Goal: Task Accomplishment & Management: Manage account settings

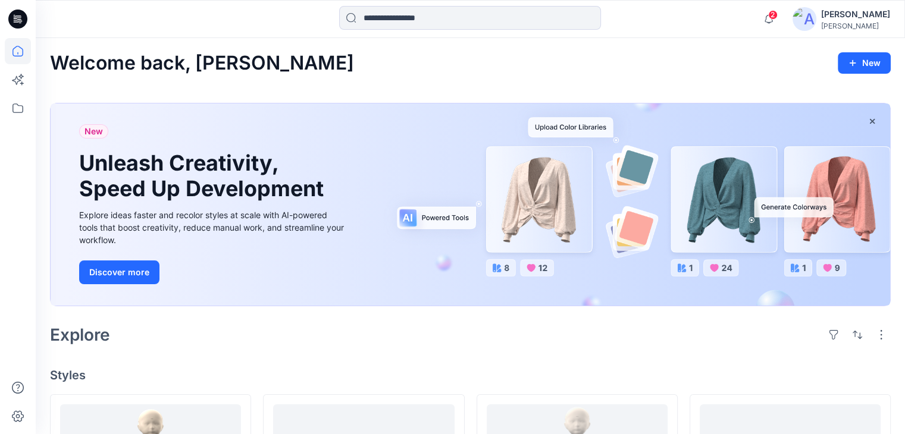
scroll to position [179, 0]
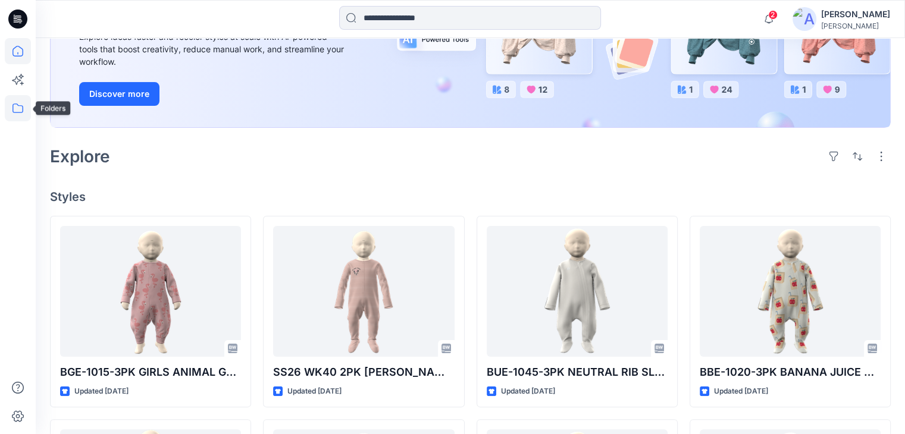
click at [17, 112] on icon at bounding box center [17, 109] width 11 height 10
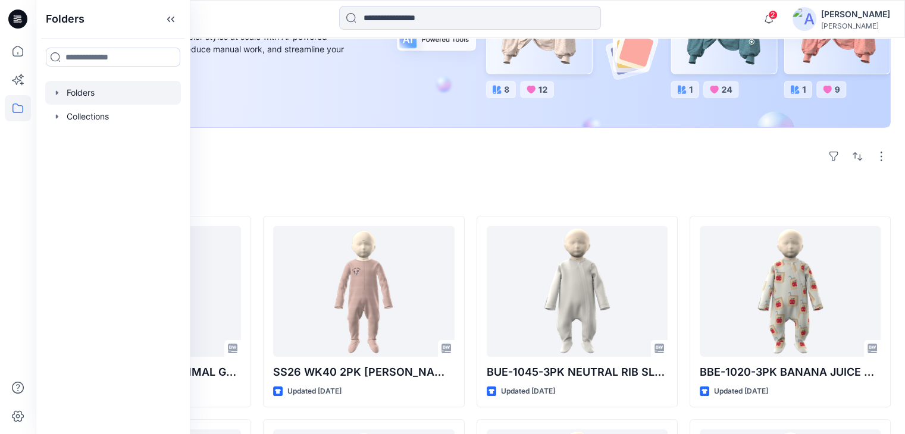
click at [86, 95] on div at bounding box center [113, 93] width 136 height 24
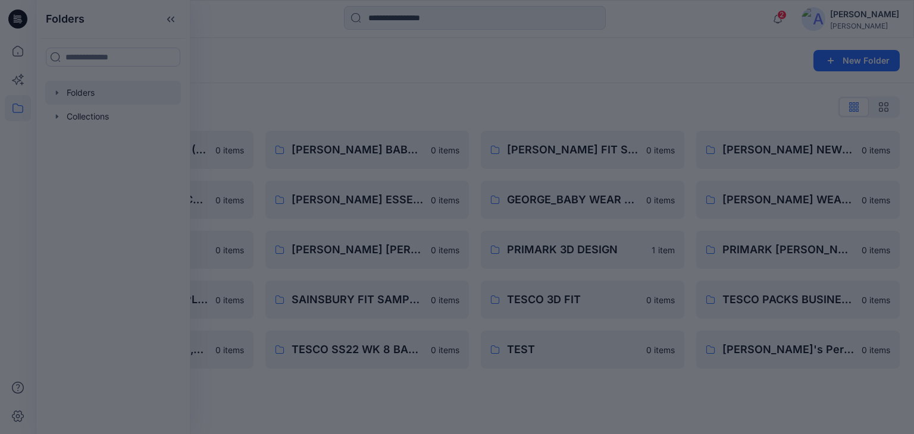
click at [274, 22] on div at bounding box center [457, 217] width 914 height 434
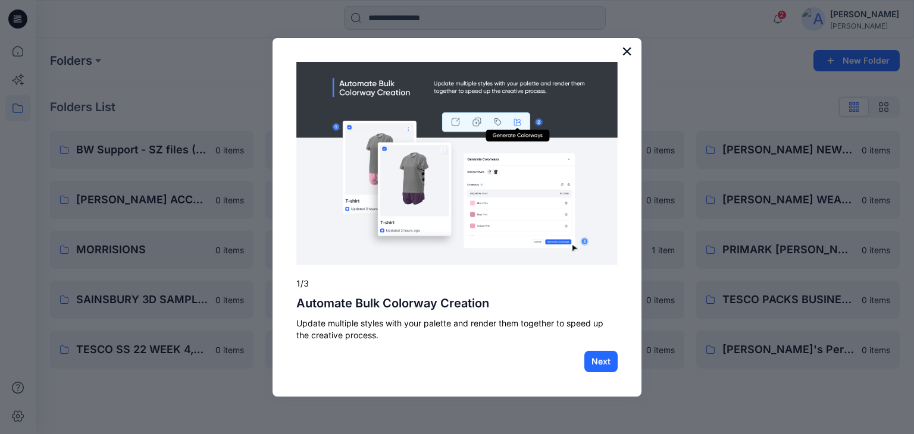
click at [626, 51] on button "×" at bounding box center [626, 51] width 11 height 19
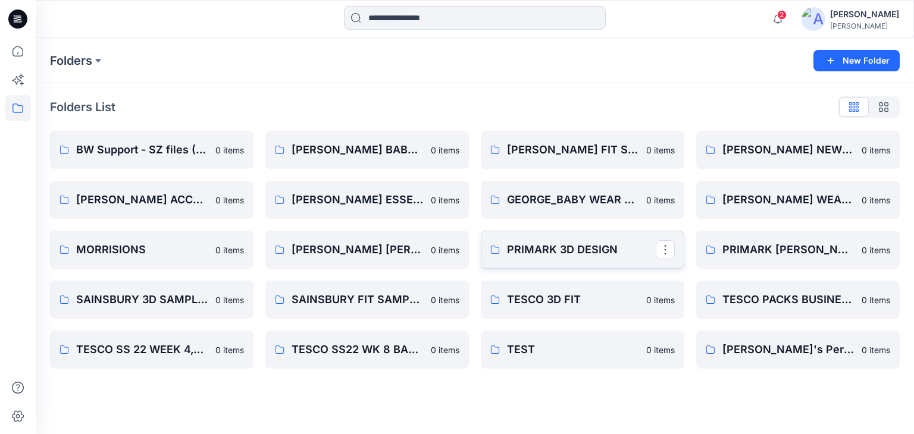
click at [542, 248] on p "PRIMARK 3D DESIGN" at bounding box center [581, 250] width 149 height 17
click at [138, 242] on p "MORRISIONS" at bounding box center [150, 250] width 149 height 17
click at [548, 300] on p "TESCO 3D FIT" at bounding box center [581, 300] width 149 height 17
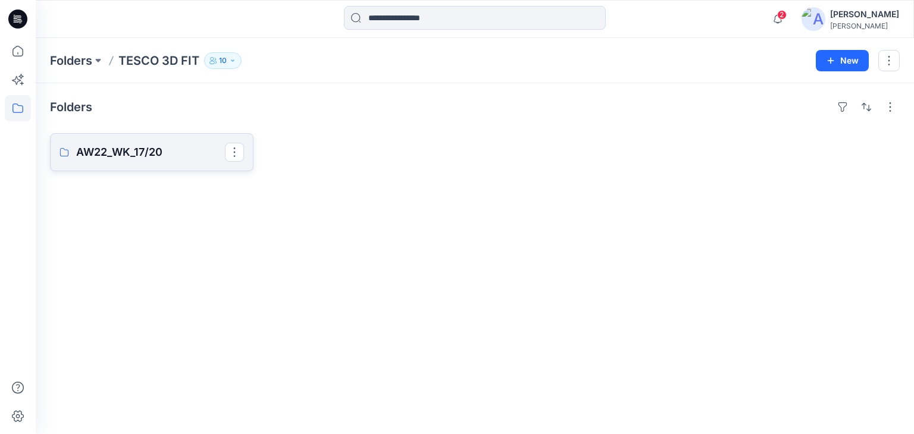
click at [124, 149] on p "AW22_WK_17/20" at bounding box center [150, 152] width 149 height 17
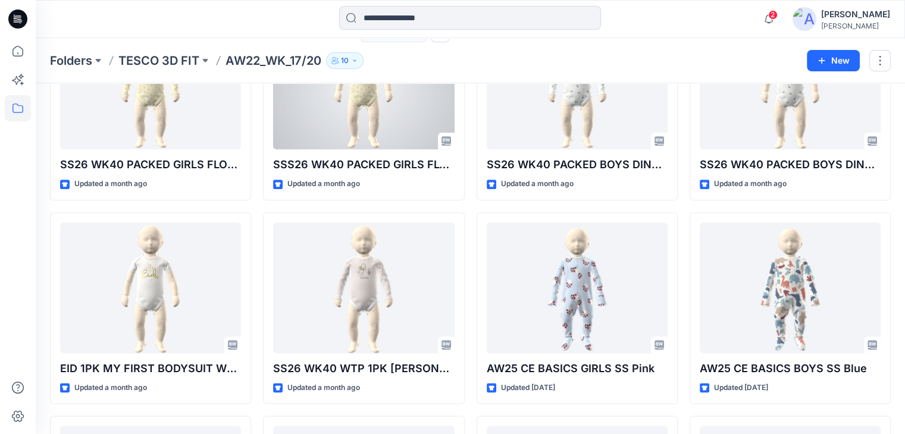
scroll to position [1383, 0]
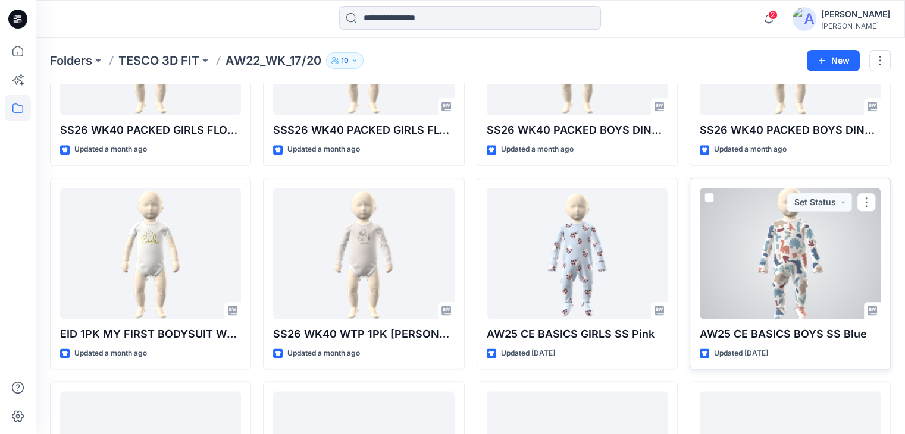
click at [807, 233] on div at bounding box center [790, 253] width 181 height 131
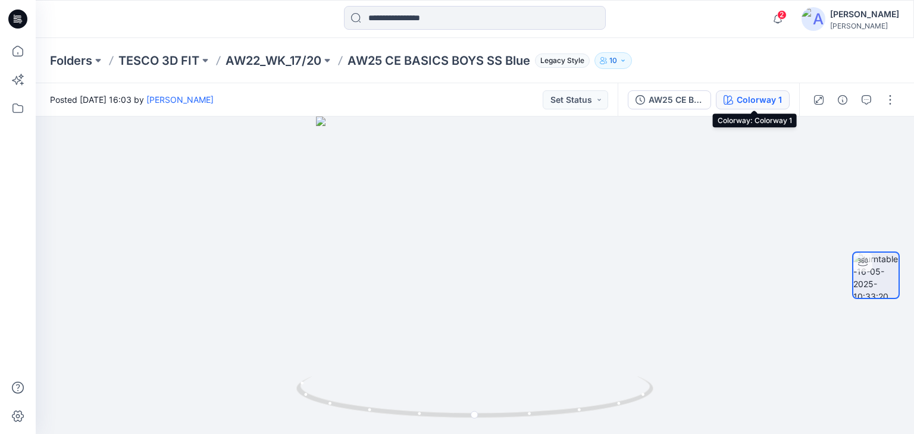
click at [762, 98] on div "Colorway 1" at bounding box center [759, 99] width 45 height 13
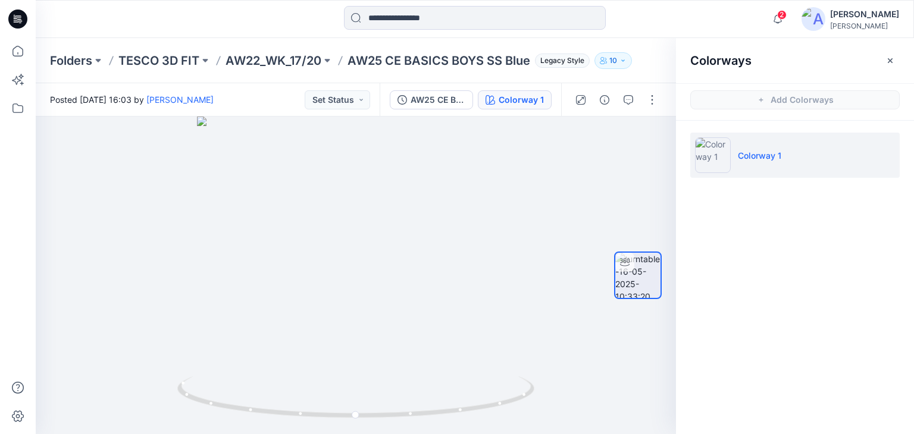
click at [730, 162] on img at bounding box center [713, 155] width 36 height 36
click at [888, 57] on icon "button" at bounding box center [891, 61] width 10 height 10
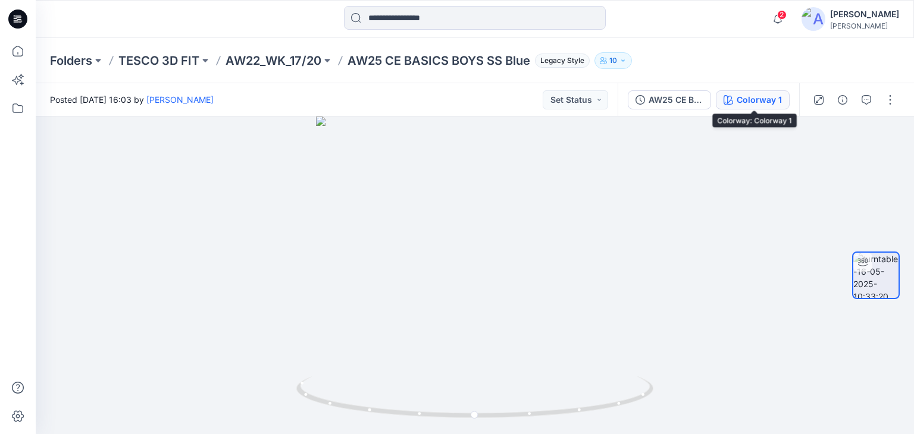
click at [764, 101] on div "Colorway 1" at bounding box center [759, 99] width 45 height 13
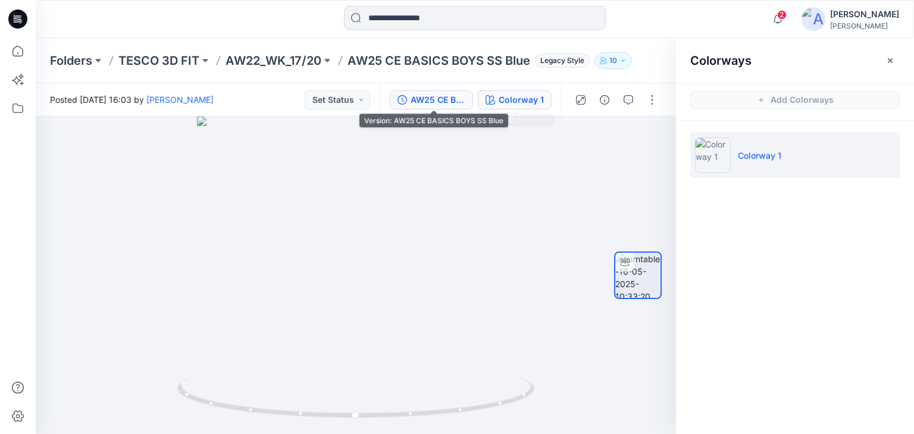
click at [453, 99] on div "AW25 CE BASICS BOYS SS Blue" at bounding box center [438, 99] width 55 height 13
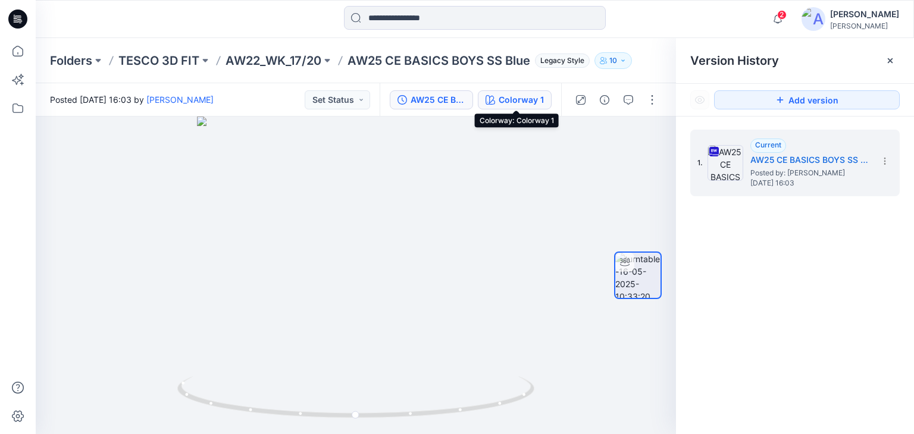
click at [528, 105] on div "Colorway 1" at bounding box center [521, 99] width 45 height 13
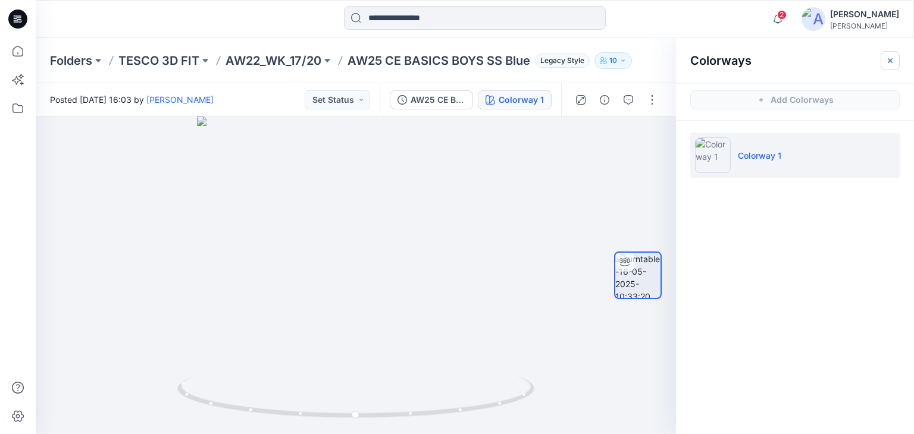
click at [887, 62] on icon "button" at bounding box center [891, 61] width 10 height 10
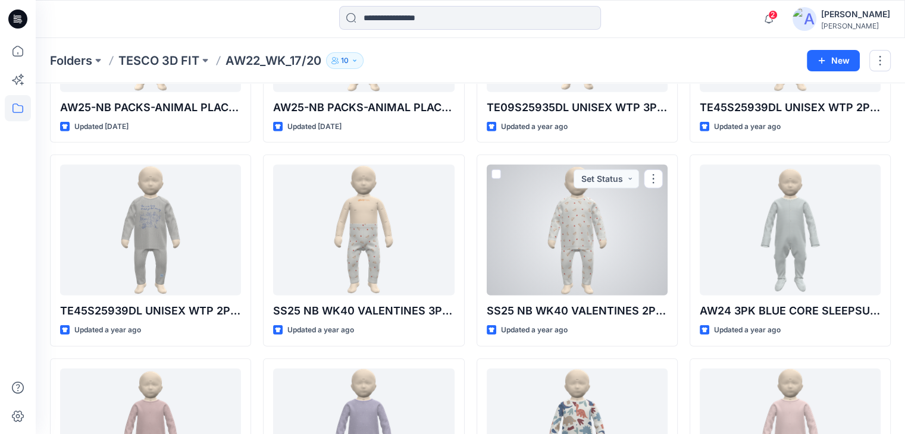
scroll to position [3215, 0]
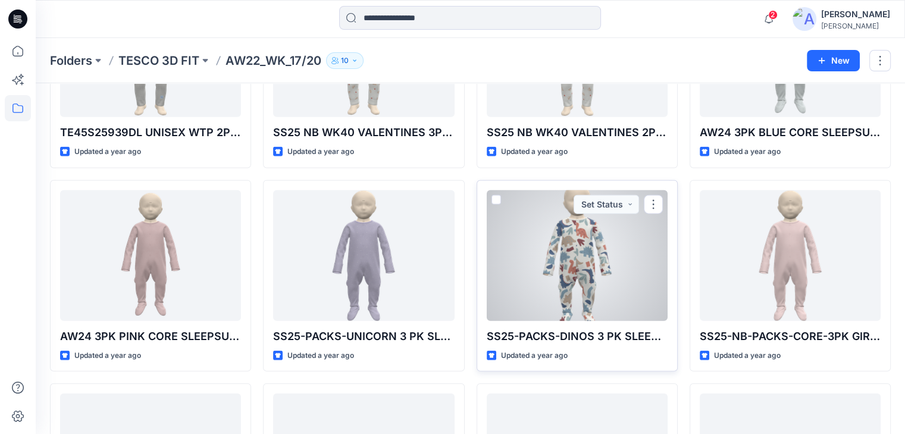
click at [576, 282] on div at bounding box center [577, 255] width 181 height 131
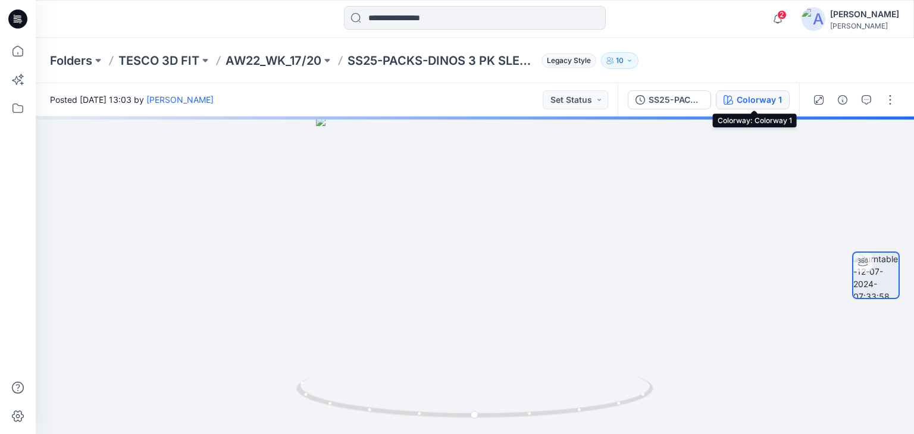
click at [744, 101] on div "Colorway 1" at bounding box center [759, 99] width 45 height 13
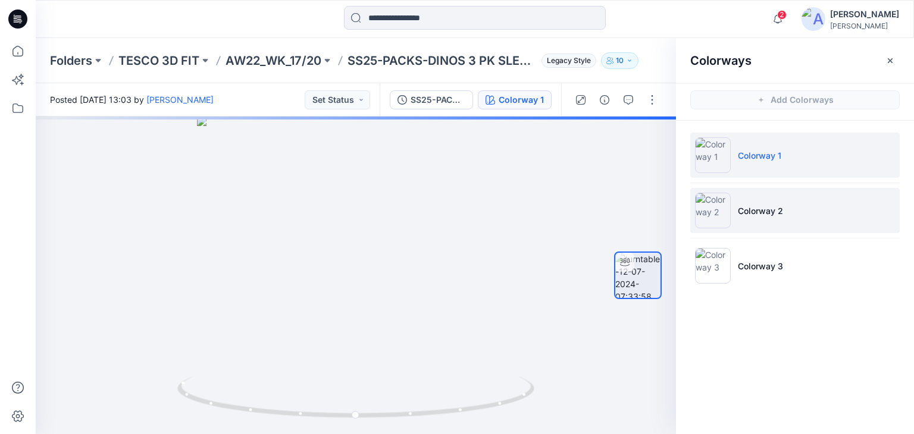
click at [718, 205] on img at bounding box center [713, 211] width 36 height 36
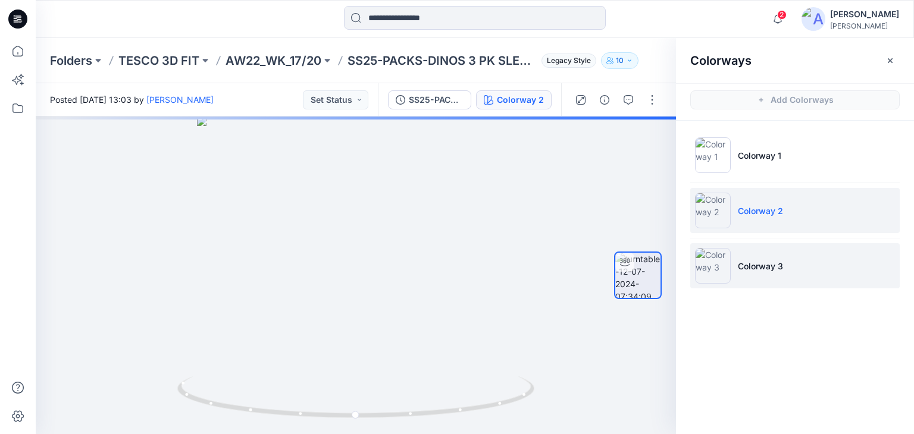
click at [758, 251] on li "Colorway 3" at bounding box center [795, 265] width 210 height 45
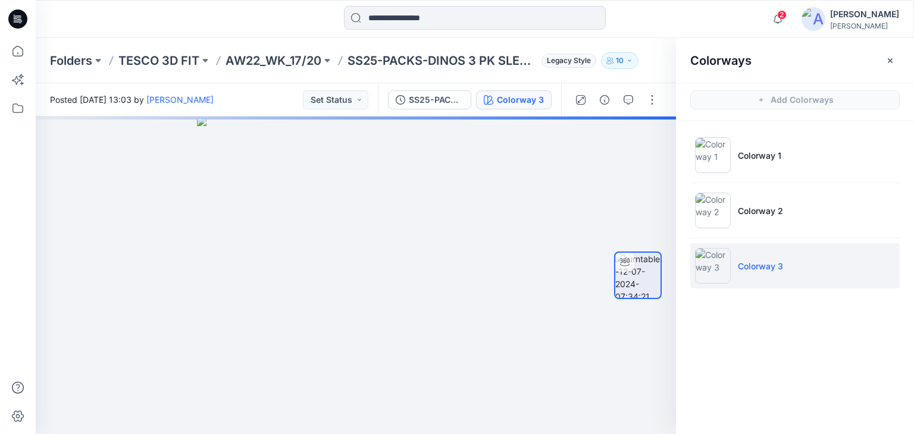
click at [756, 264] on p "Colorway 3" at bounding box center [760, 266] width 45 height 12
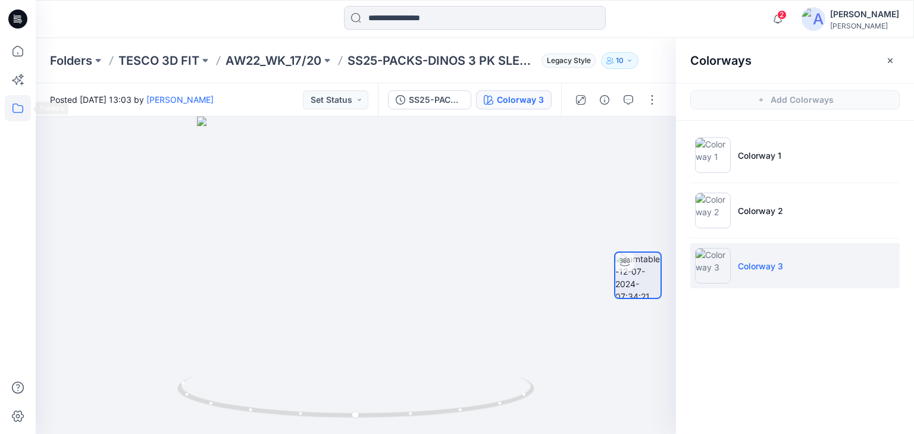
click at [17, 109] on icon at bounding box center [18, 108] width 26 height 26
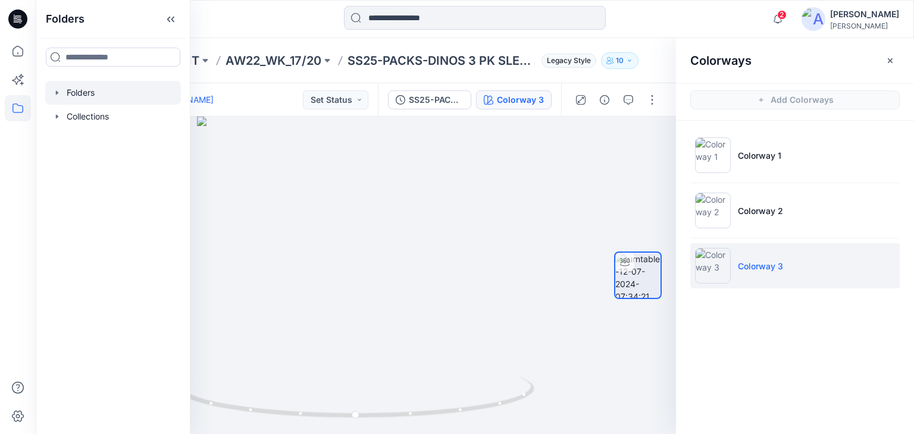
click at [81, 96] on div at bounding box center [113, 93] width 136 height 24
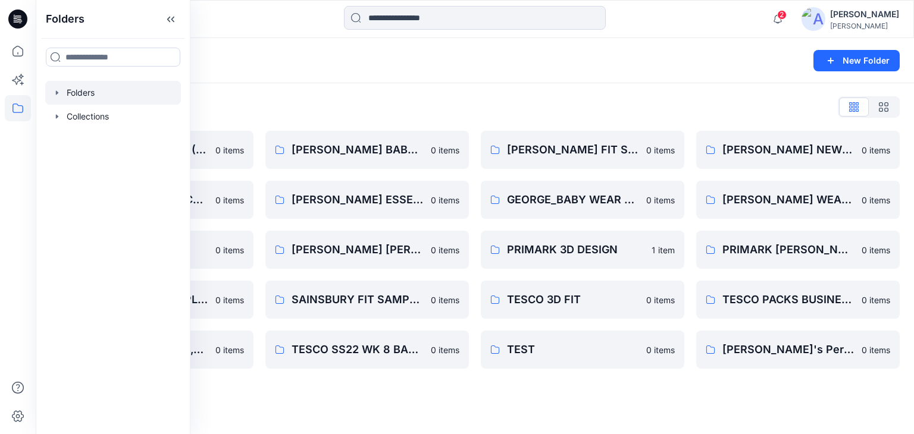
click at [481, 95] on div "Folders List BW Support - SZ files (A6) 0 items GEORGE_BABY ACCESSORIES 0 items…" at bounding box center [475, 233] width 878 height 300
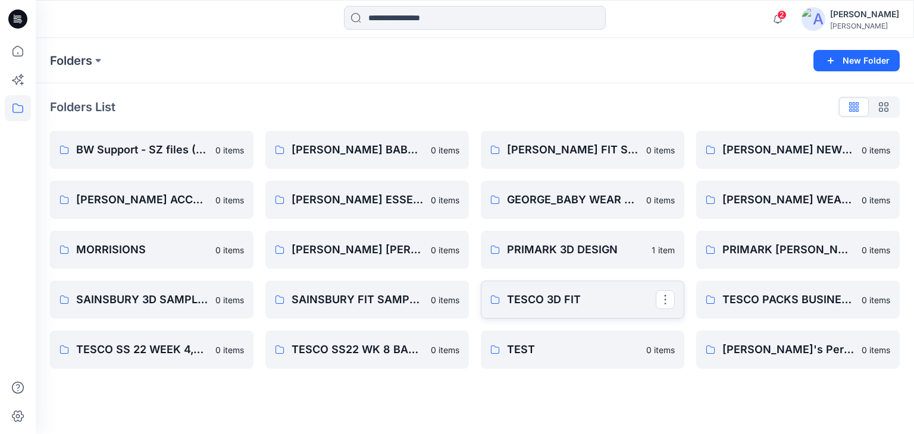
click at [545, 303] on p "TESCO 3D FIT" at bounding box center [581, 300] width 149 height 17
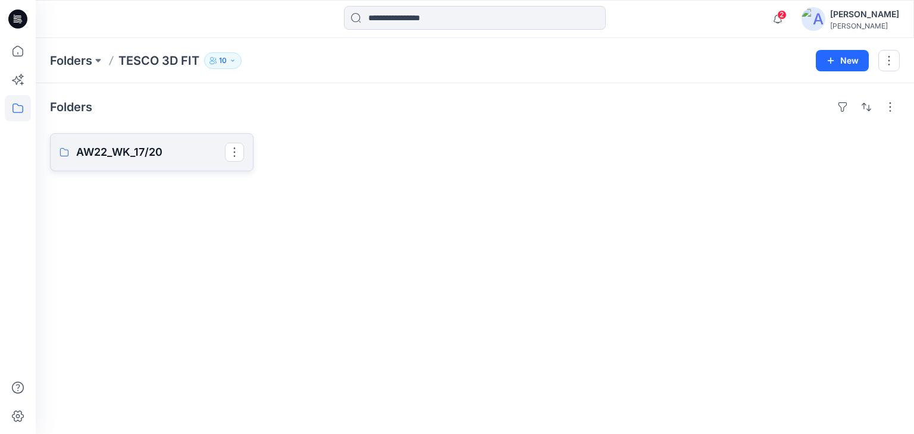
click at [145, 154] on p "AW22_WK_17/20" at bounding box center [150, 152] width 149 height 17
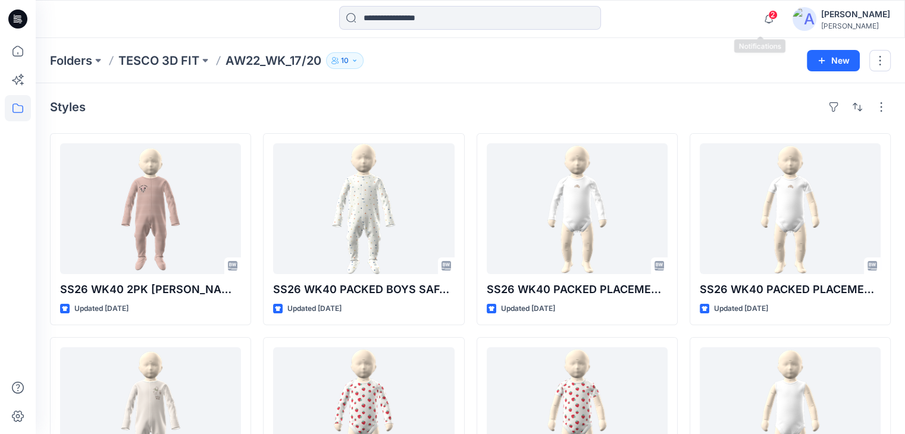
click at [768, 15] on span "2" at bounding box center [773, 15] width 10 height 10
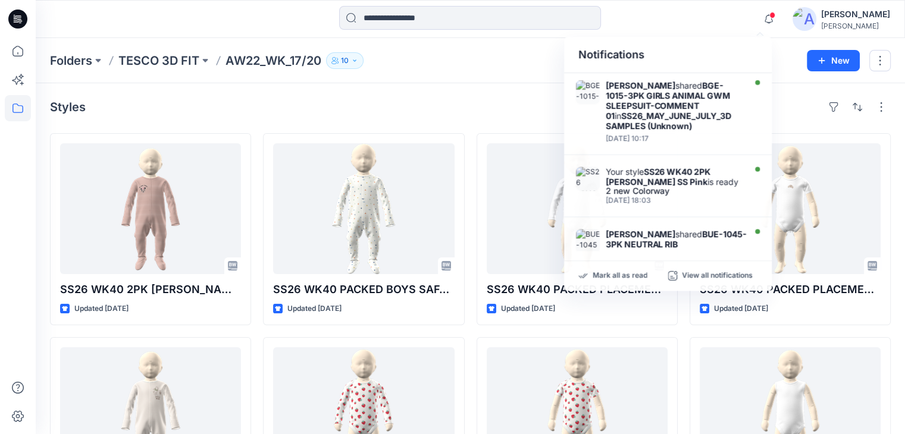
drag, startPoint x: 705, startPoint y: 12, endPoint x: 721, endPoint y: 2, distance: 18.7
click at [705, 11] on div "Notifications Duleeka Dasanayake shared BGE-1015-3PK GIRLS ANIMAL GWM SLEEPSUIT…" at bounding box center [470, 19] width 869 height 26
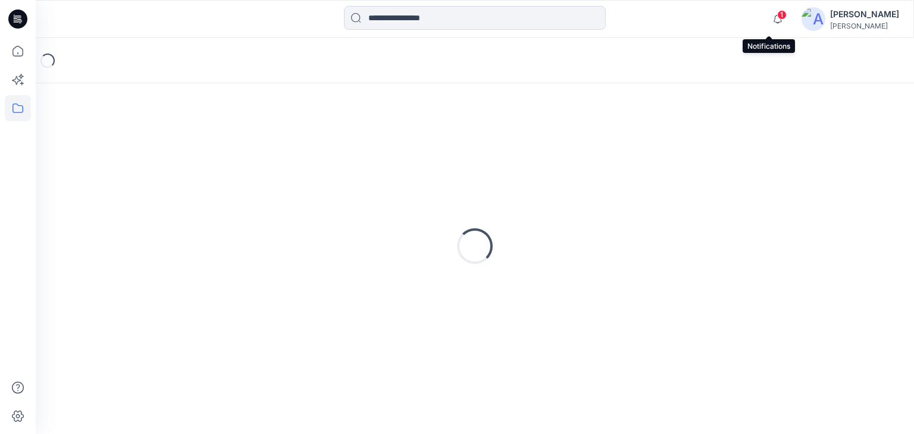
click at [769, 19] on icon "button" at bounding box center [778, 19] width 23 height 24
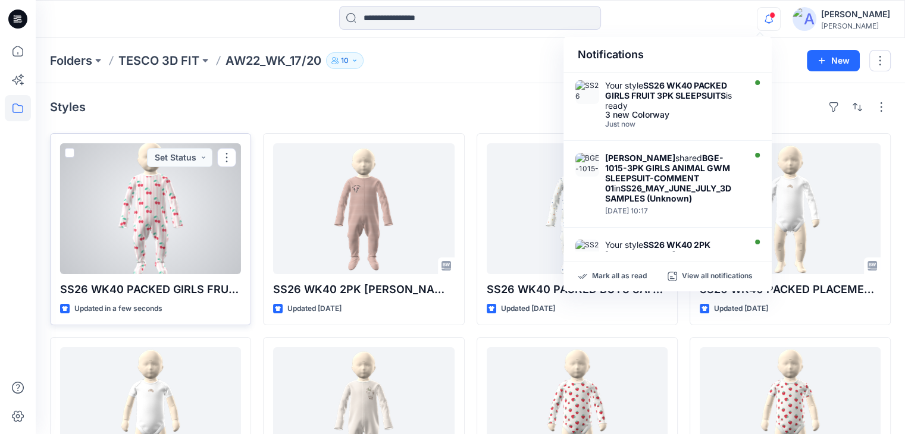
click at [143, 204] on div at bounding box center [150, 208] width 181 height 131
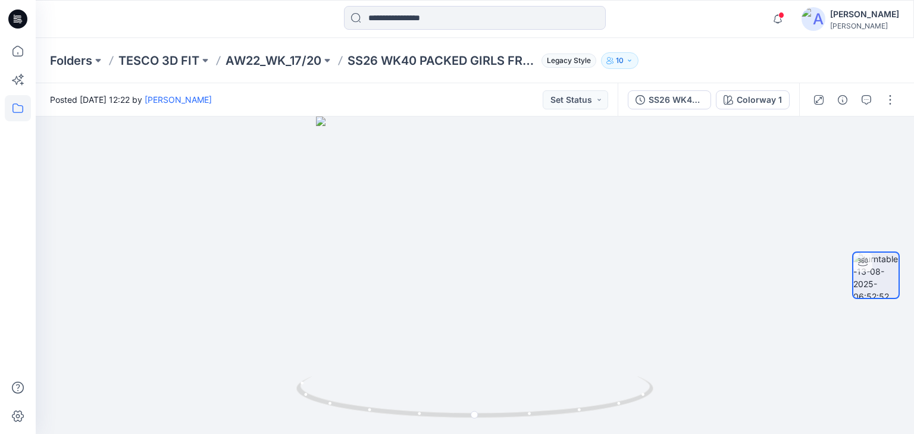
click at [14, 107] on icon at bounding box center [18, 108] width 26 height 26
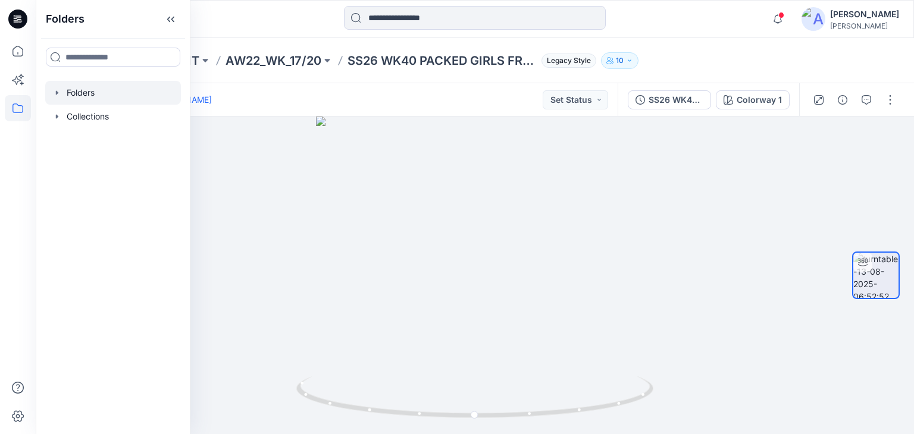
click at [86, 95] on div at bounding box center [113, 93] width 136 height 24
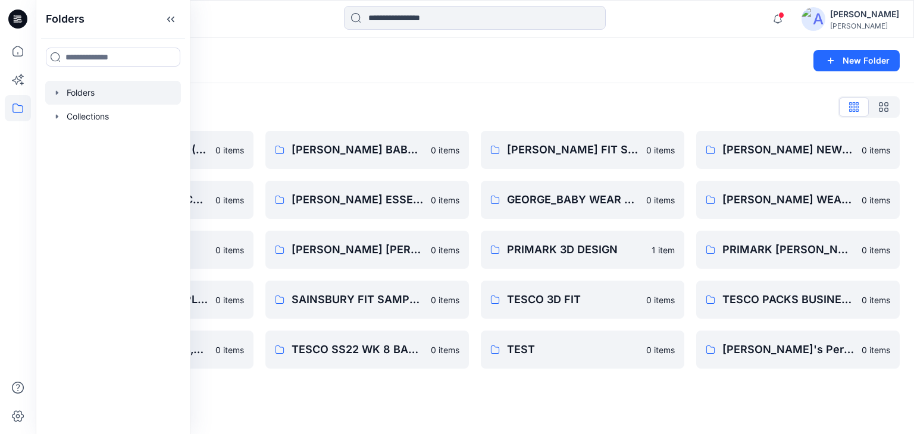
click at [360, 105] on div "Folders List" at bounding box center [475, 107] width 850 height 19
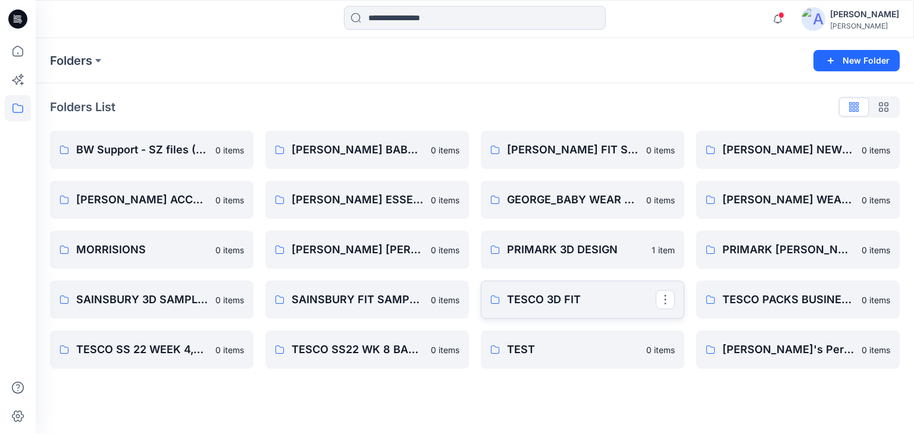
click at [536, 295] on p "TESCO 3D FIT" at bounding box center [581, 300] width 149 height 17
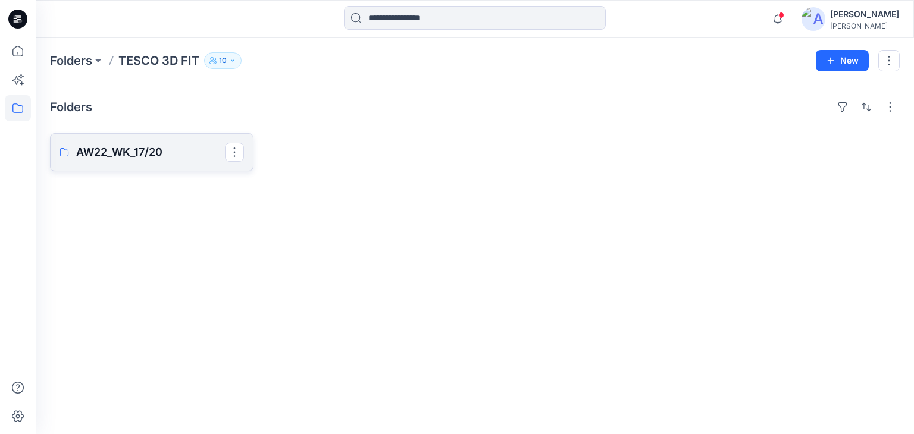
click at [123, 144] on p "AW22_WK_17/20" at bounding box center [150, 152] width 149 height 17
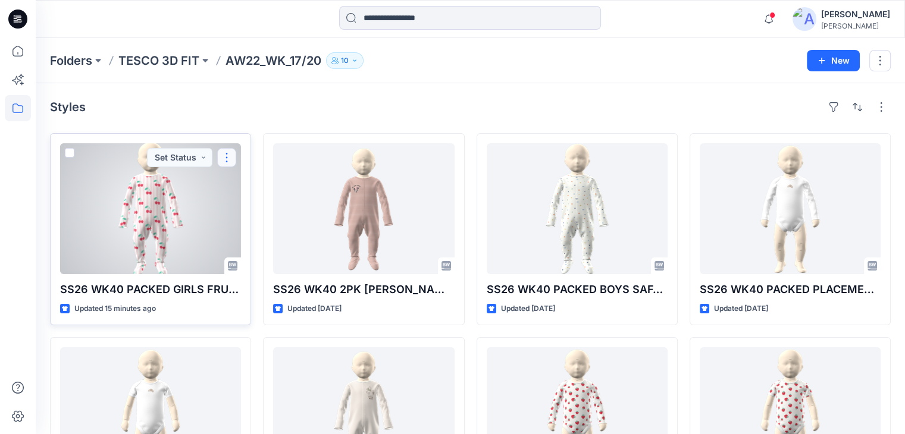
click at [226, 162] on button "button" at bounding box center [226, 157] width 19 height 19
click at [226, 315] on div "Set Status" at bounding box center [150, 315] width 181 height 0
click at [226, 162] on button "button" at bounding box center [226, 157] width 19 height 19
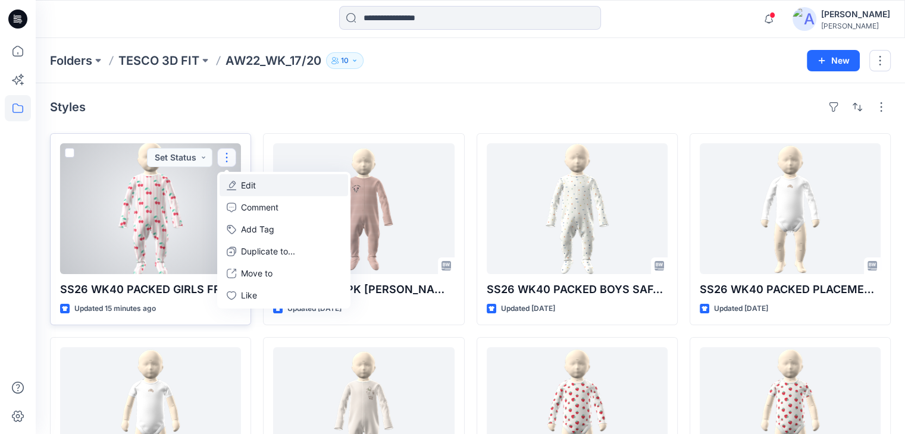
click at [246, 192] on button "Edit" at bounding box center [284, 185] width 129 height 22
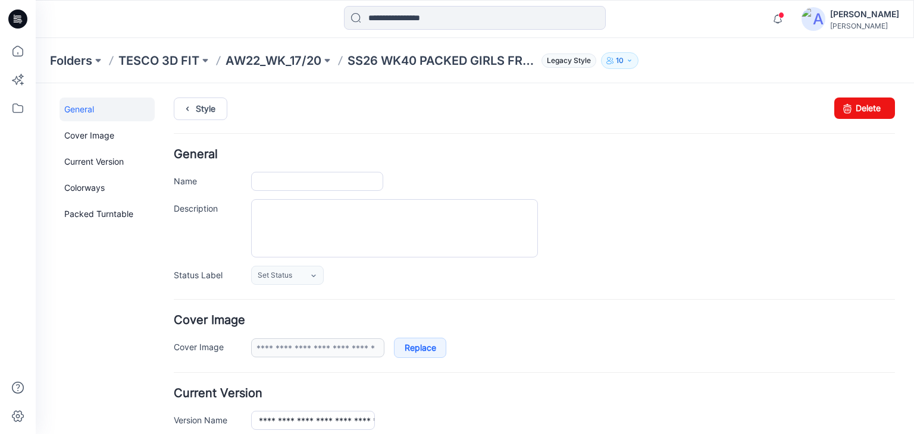
type input "**********"
click at [846, 103] on icon at bounding box center [847, 108] width 17 height 21
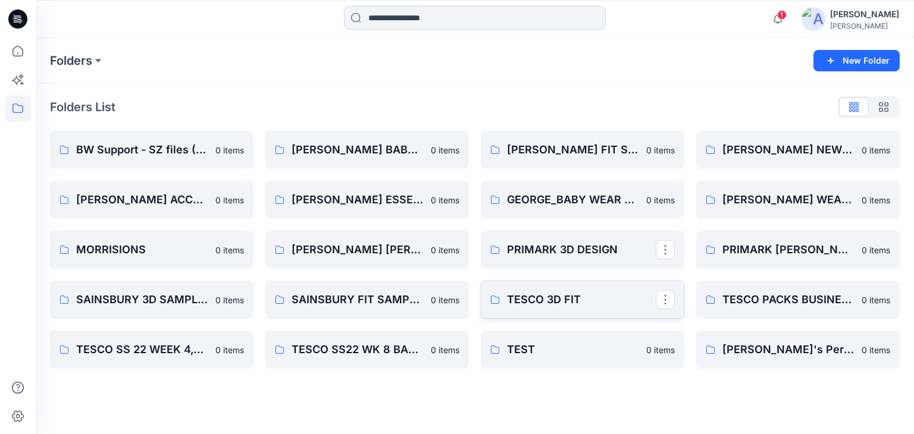
click at [586, 304] on p "TESCO 3D FIT" at bounding box center [581, 300] width 149 height 17
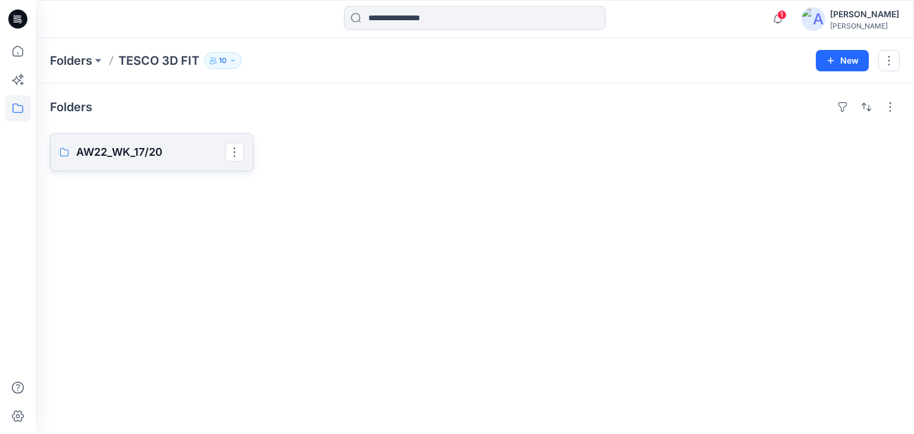
click at [114, 154] on p "AW22_WK_17/20" at bounding box center [150, 152] width 149 height 17
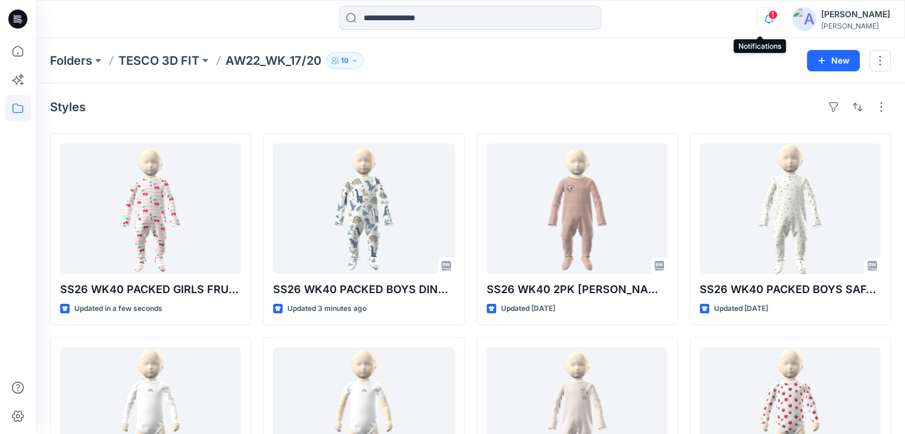
click at [759, 20] on icon "button" at bounding box center [769, 19] width 23 height 24
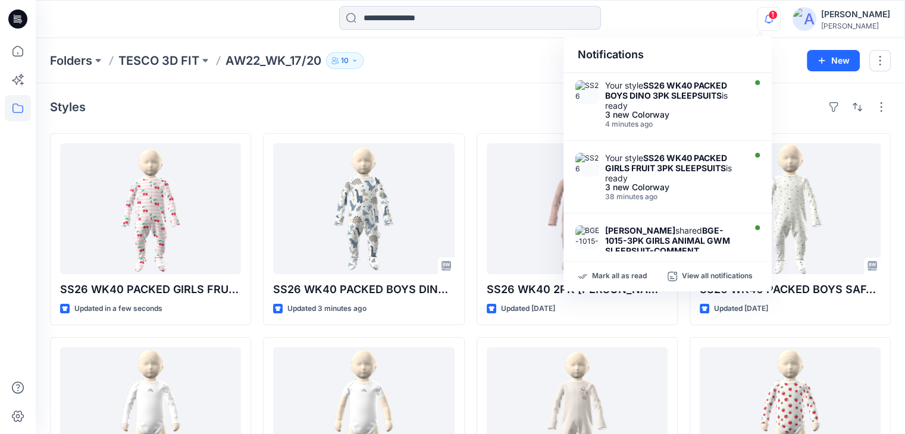
click at [512, 101] on div "Styles" at bounding box center [470, 107] width 841 height 19
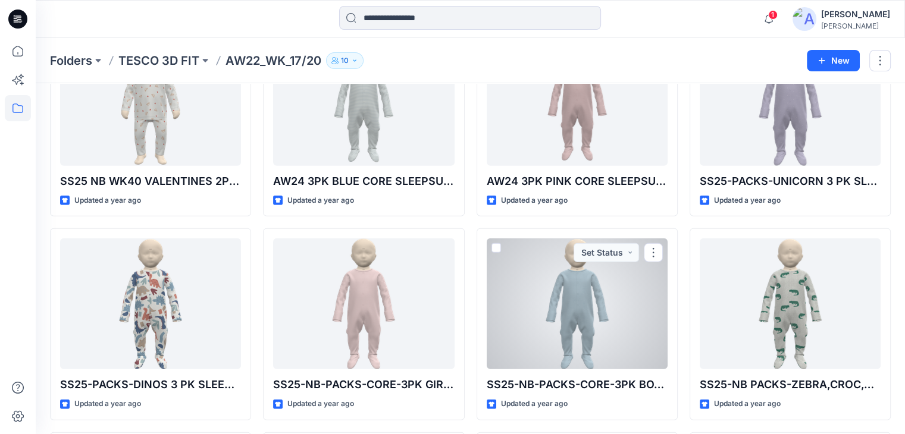
scroll to position [3350, 0]
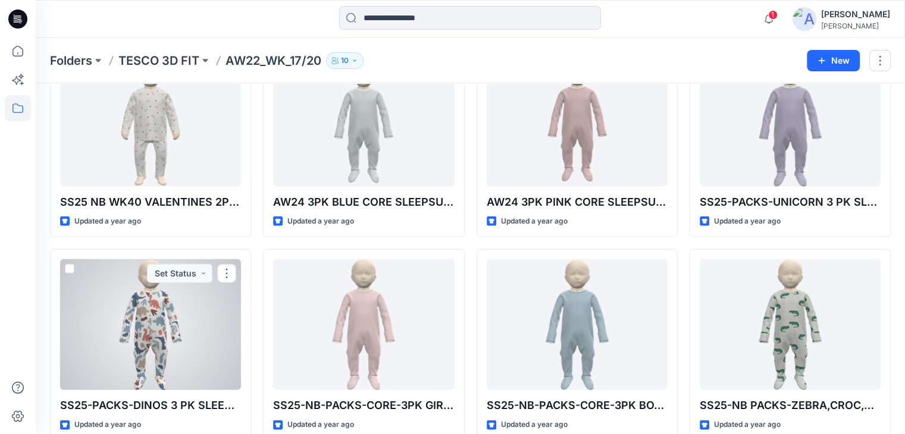
click at [136, 312] on div at bounding box center [150, 324] width 181 height 131
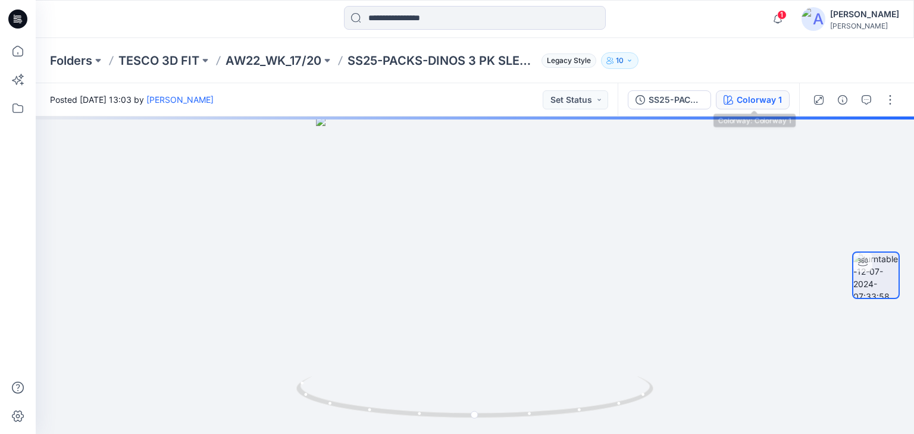
click at [754, 102] on div "Colorway 1" at bounding box center [759, 99] width 45 height 13
